Goal: Information Seeking & Learning: Learn about a topic

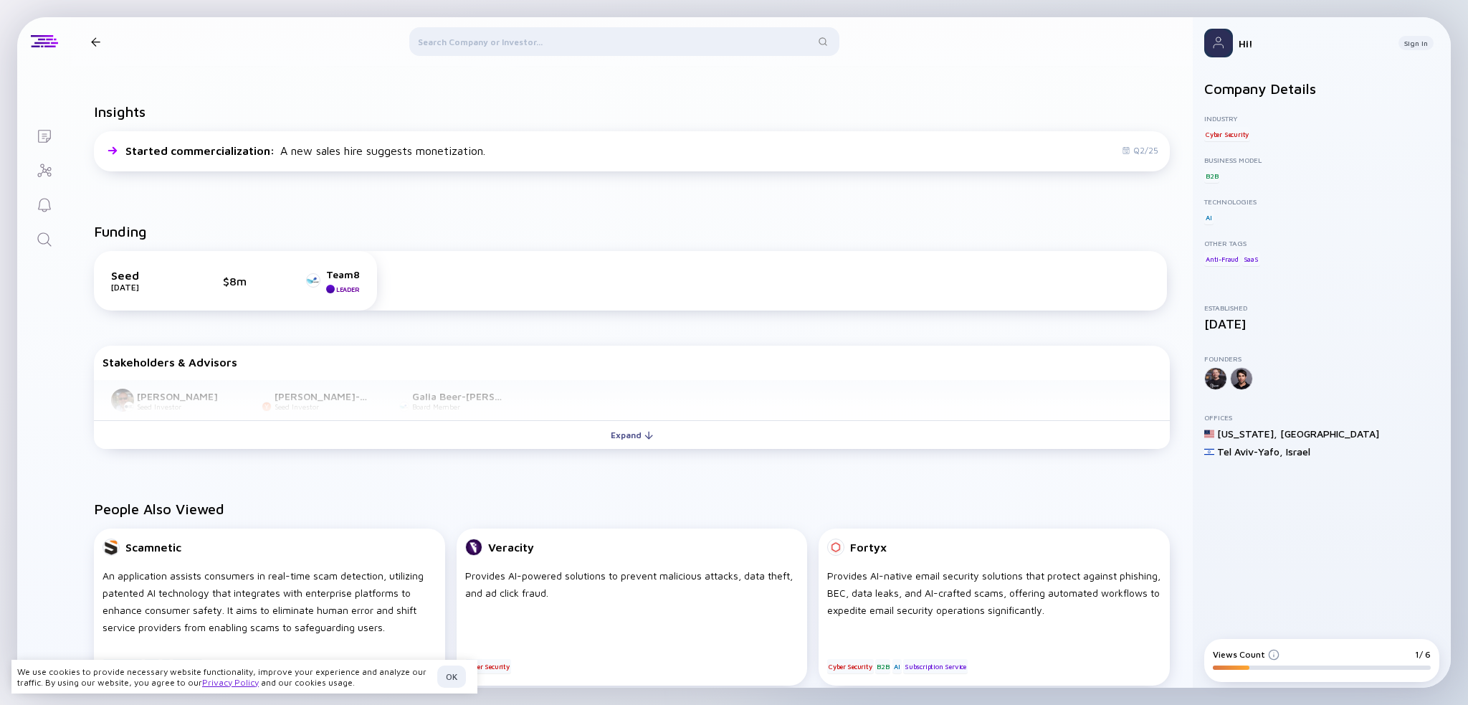
scroll to position [286, 0]
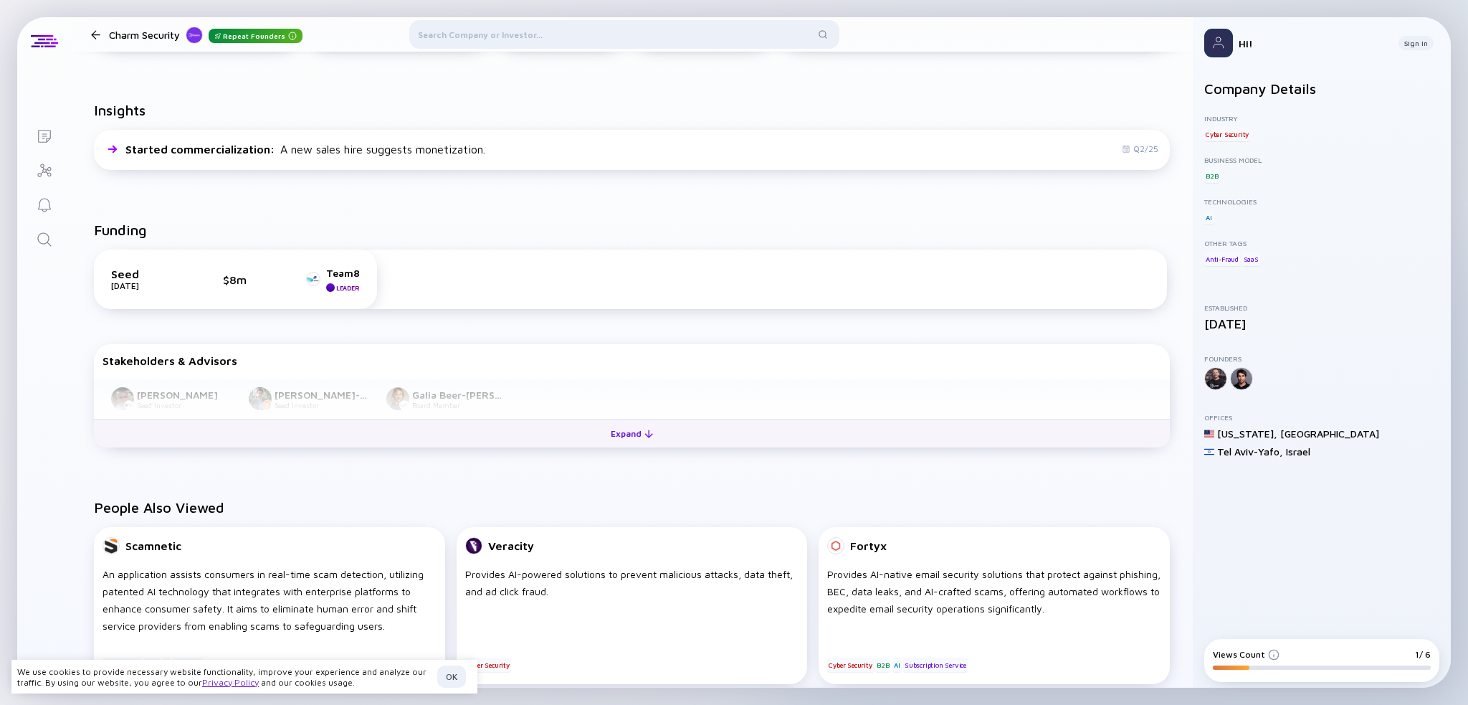
click at [533, 430] on button "Expand" at bounding box center [632, 433] width 1076 height 29
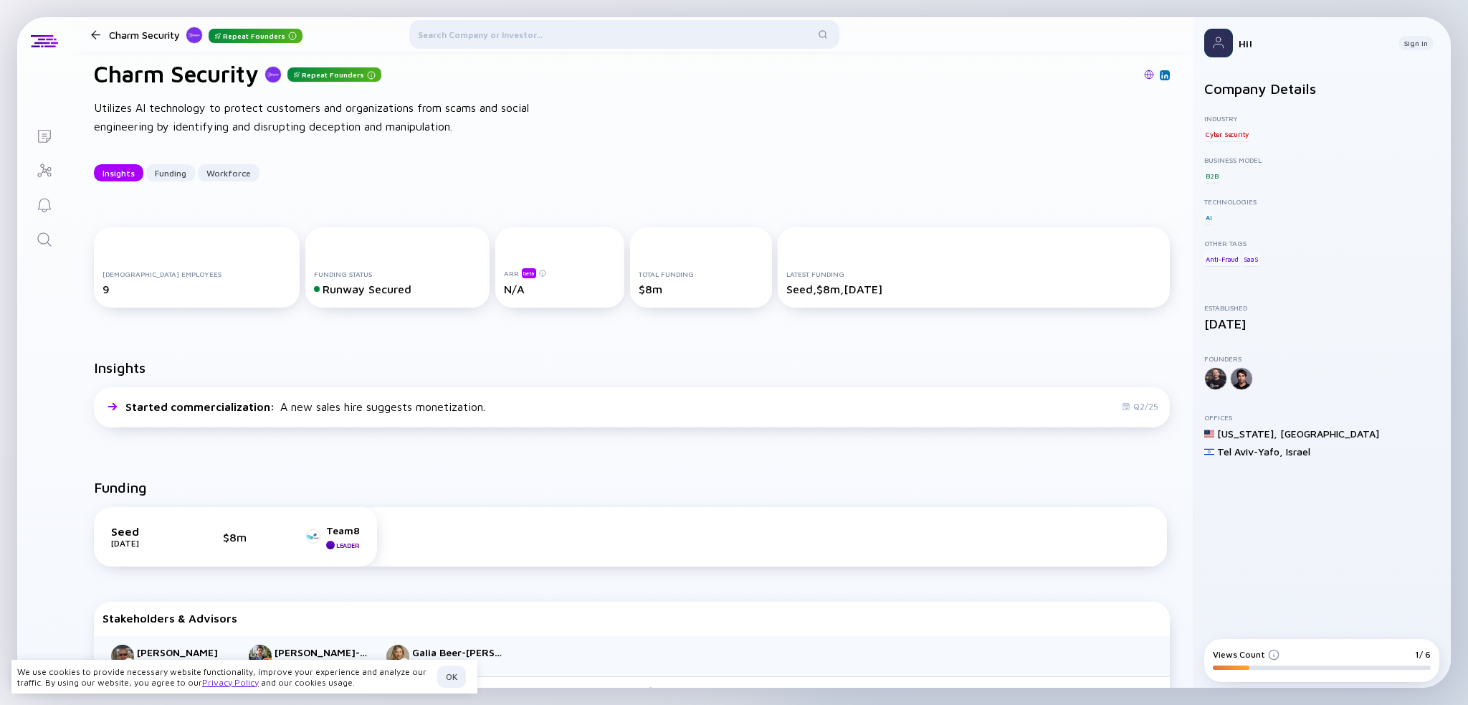
scroll to position [0, 0]
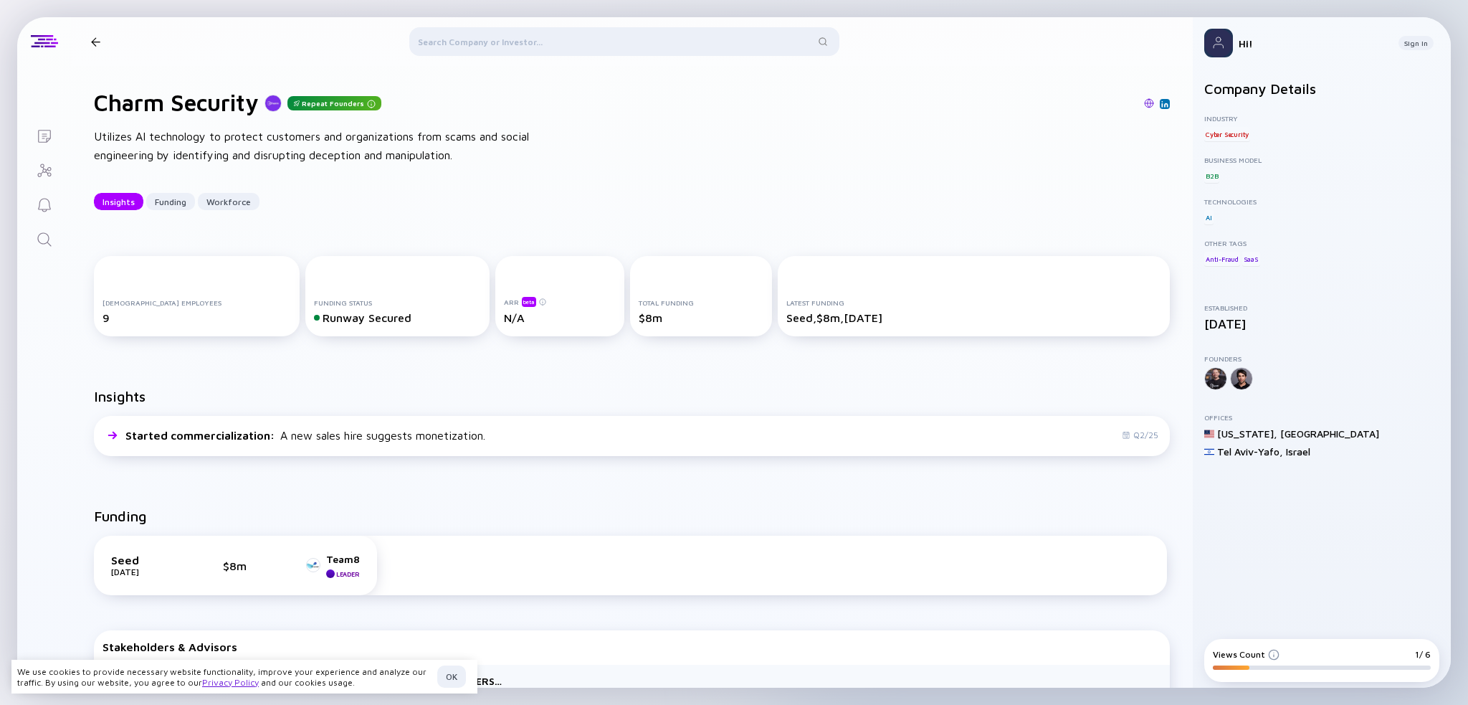
click at [194, 181] on div "Charm Security Repeat Founders Utilizes AI technology to protect customers and …" at bounding box center [632, 149] width 1122 height 167
click at [233, 140] on div "Utilizes AI technology to protect customers and organizations from scams and so…" at bounding box center [323, 146] width 459 height 37
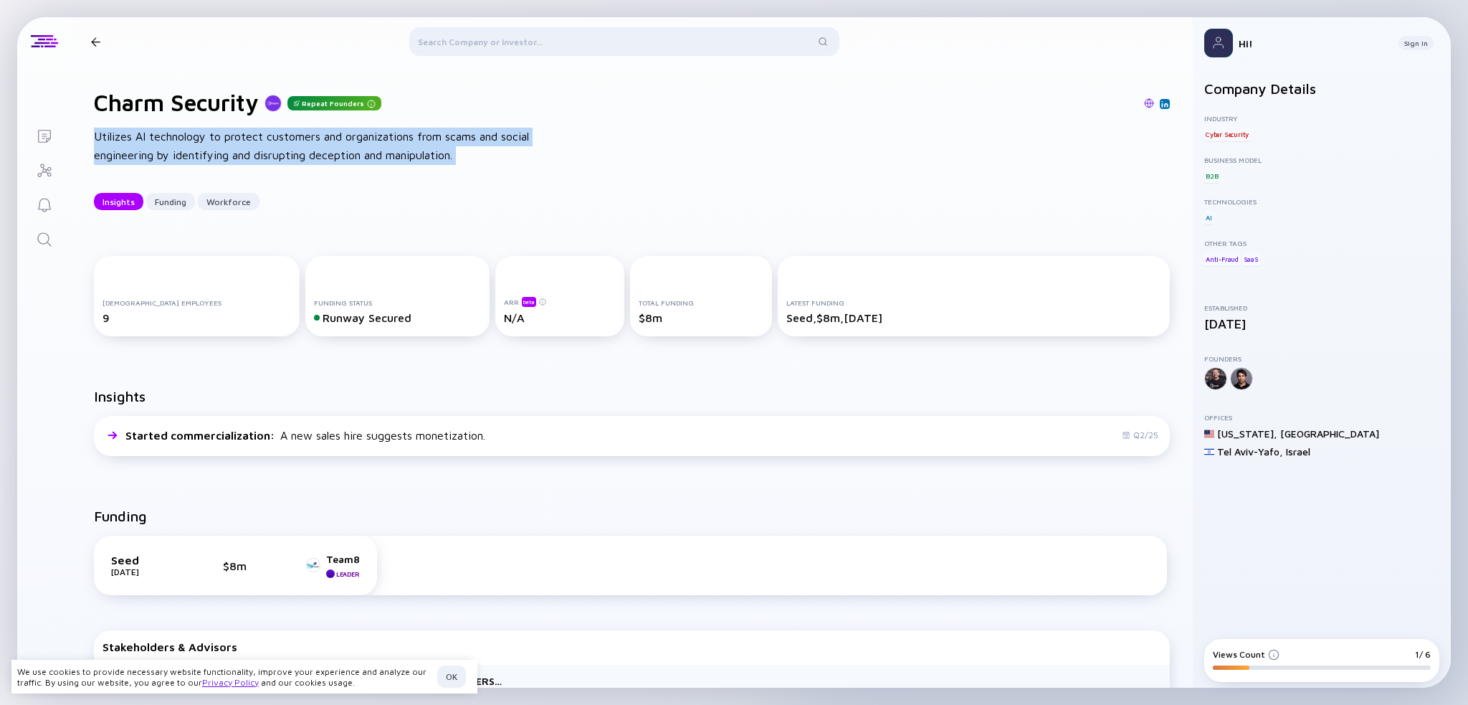
click at [233, 140] on div "Utilizes AI technology to protect customers and organizations from scams and so…" at bounding box center [323, 146] width 459 height 37
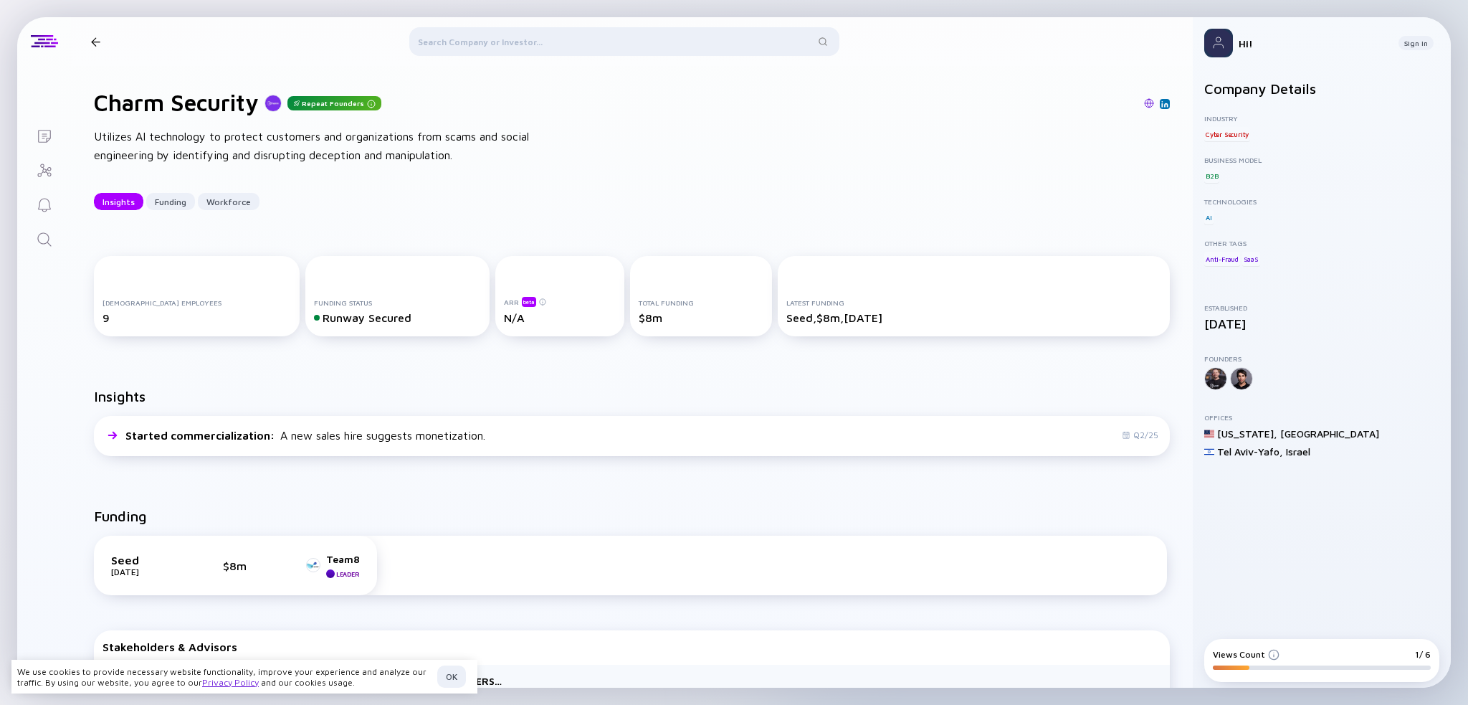
click at [141, 97] on h1 "Charm Security" at bounding box center [176, 102] width 165 height 27
copy h1 "Charm"
